Goal: Information Seeking & Learning: Learn about a topic

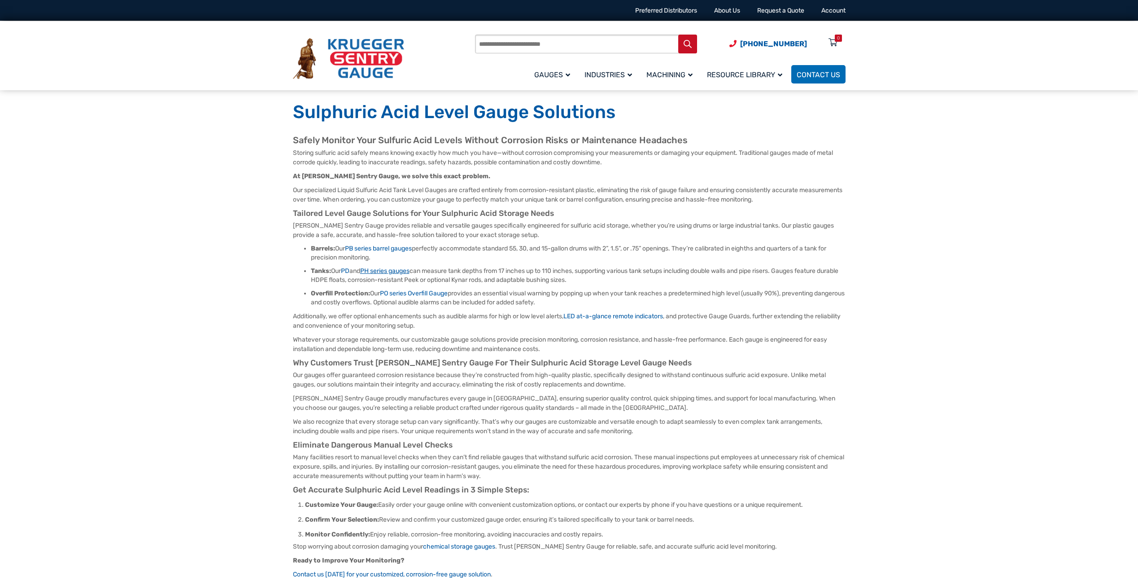
click at [396, 270] on link "PH series gauges" at bounding box center [384, 271] width 49 height 8
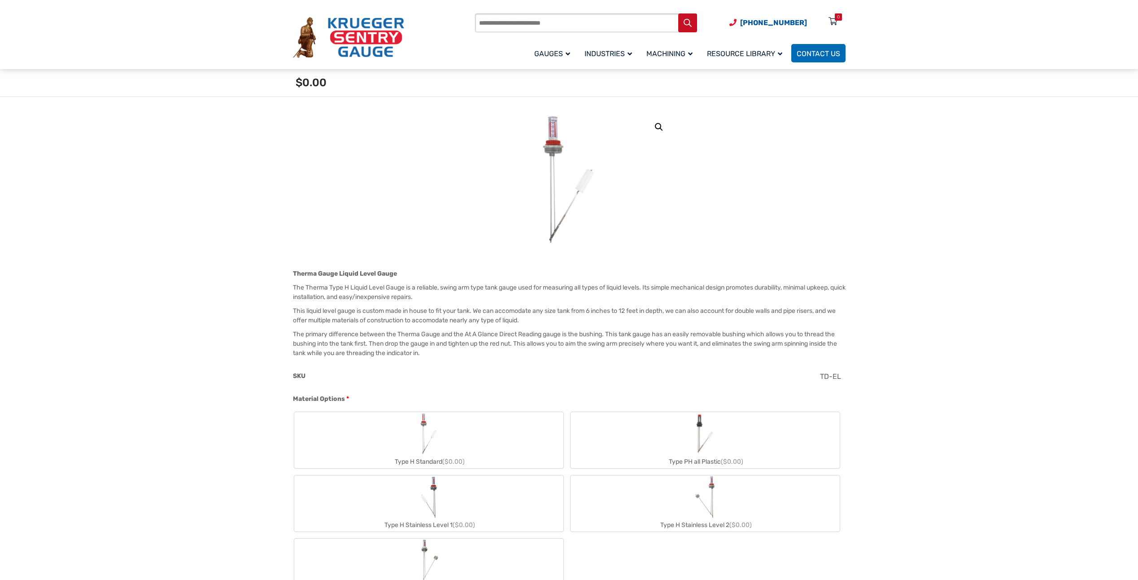
scroll to position [135, 0]
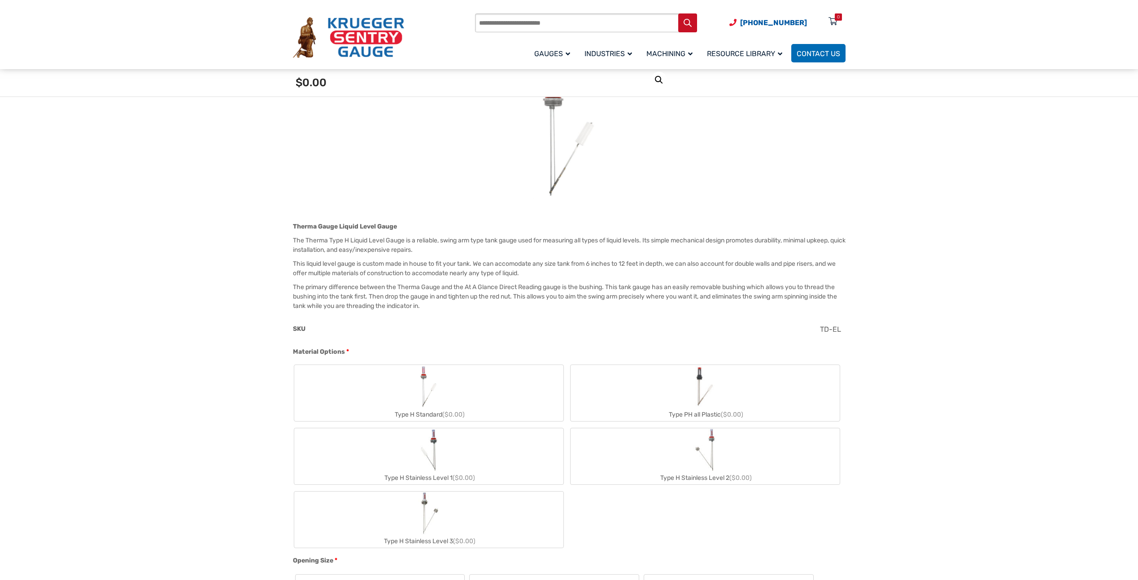
click at [702, 394] on img "Type PH all Plastic" at bounding box center [705, 386] width 26 height 43
type input "**"
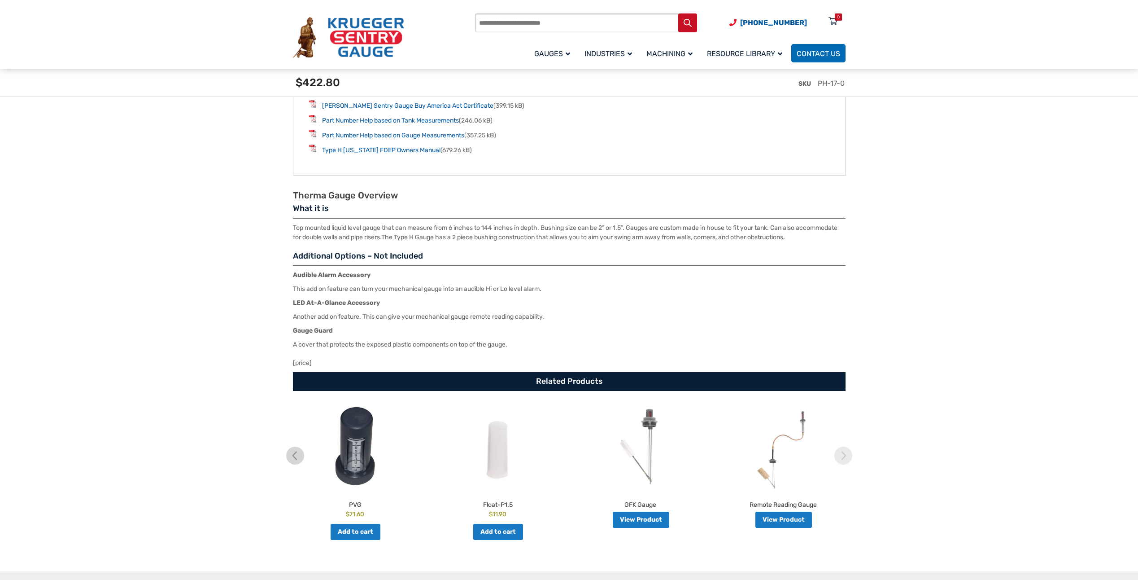
scroll to position [1391, 0]
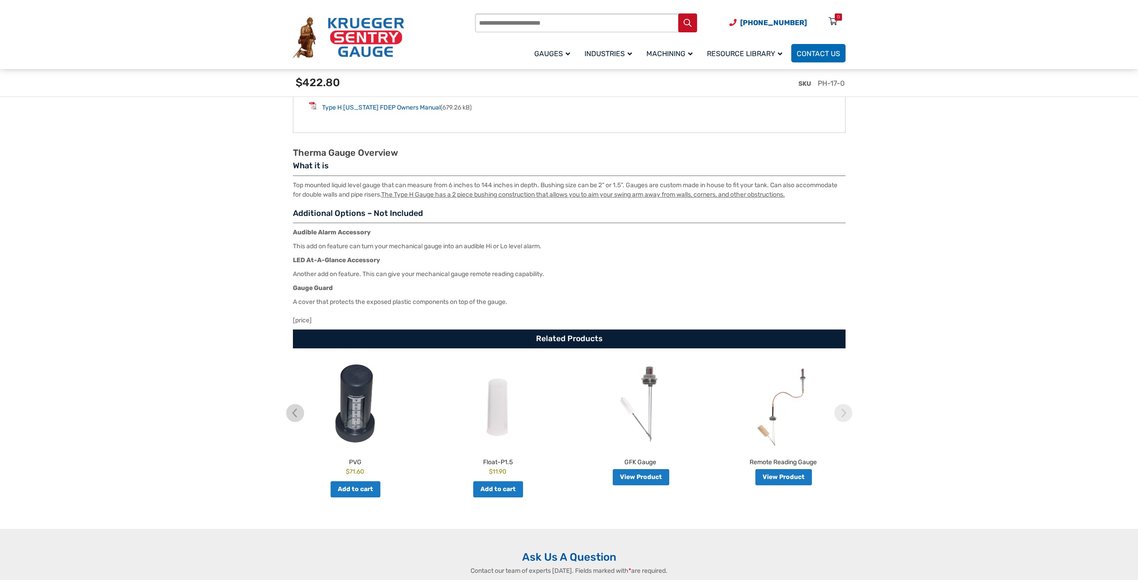
click at [778, 485] on link "View Product" at bounding box center [784, 477] width 57 height 16
